Goal: Transaction & Acquisition: Purchase product/service

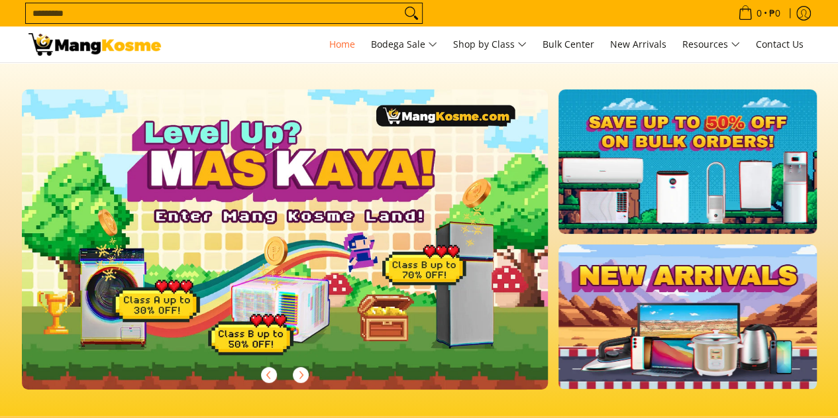
scroll to position [3267, 0]
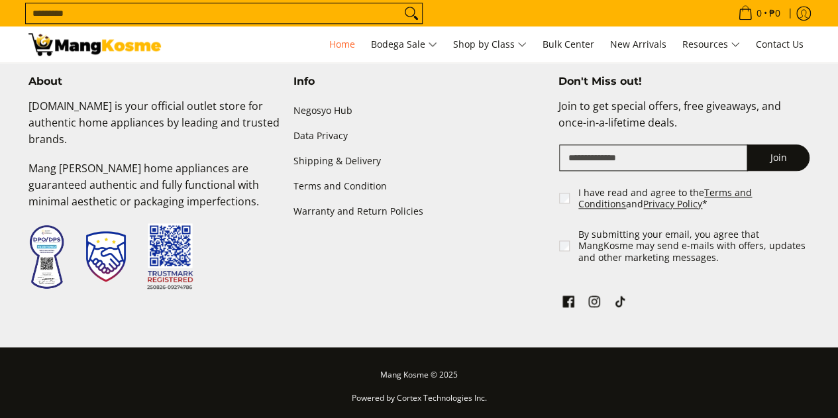
drag, startPoint x: 842, startPoint y: 30, endPoint x: 823, endPoint y: 449, distance: 419.8
click at [343, 157] on link "Shipping & Delivery" at bounding box center [419, 160] width 252 height 25
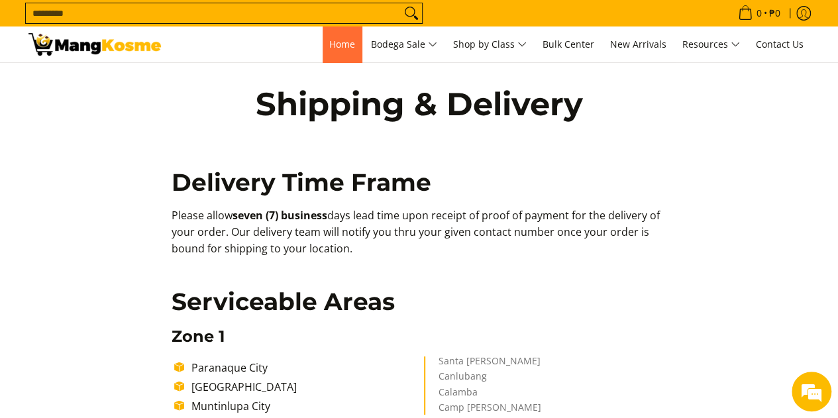
click at [338, 47] on span "Home" at bounding box center [342, 44] width 26 height 13
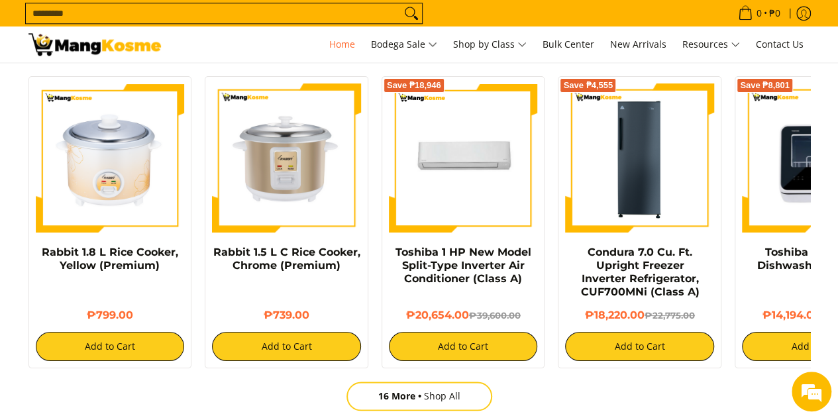
scroll to position [861, 0]
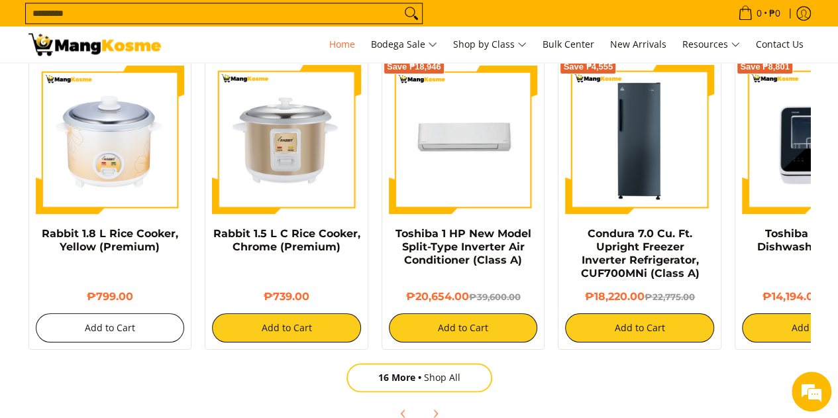
click at [118, 327] on button "Add to Cart" at bounding box center [110, 327] width 149 height 29
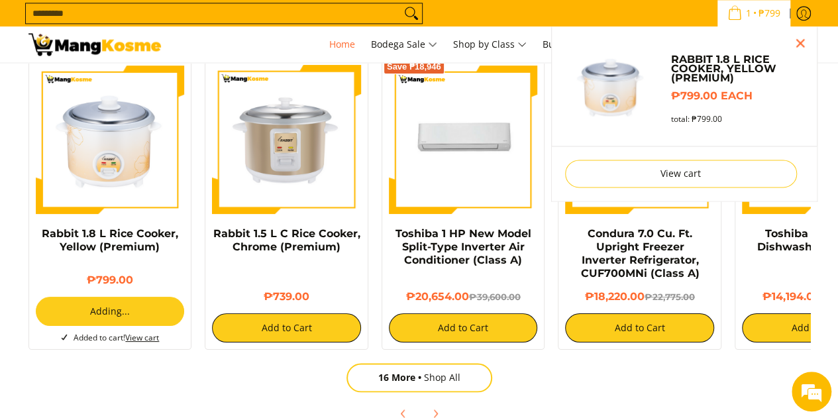
scroll to position [825, 0]
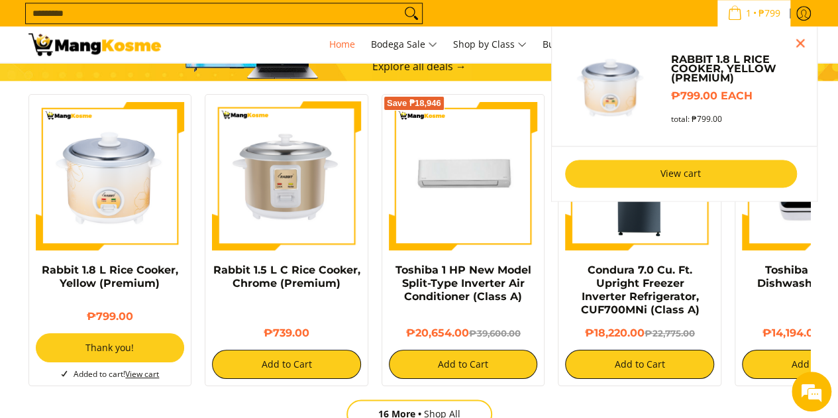
click at [704, 172] on link "View cart" at bounding box center [681, 174] width 232 height 28
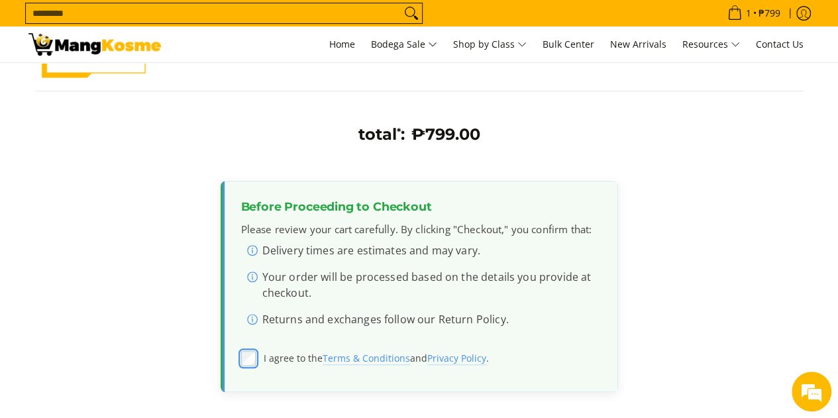
scroll to position [464, 0]
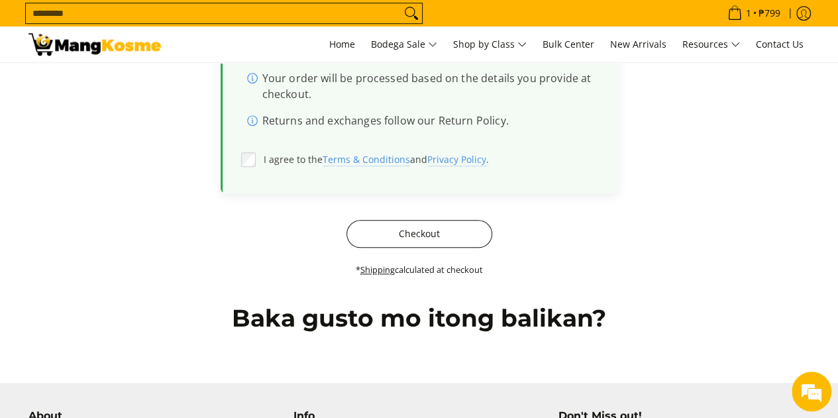
click at [439, 233] on button "Checkout" at bounding box center [419, 234] width 146 height 28
